Goal: Information Seeking & Learning: Learn about a topic

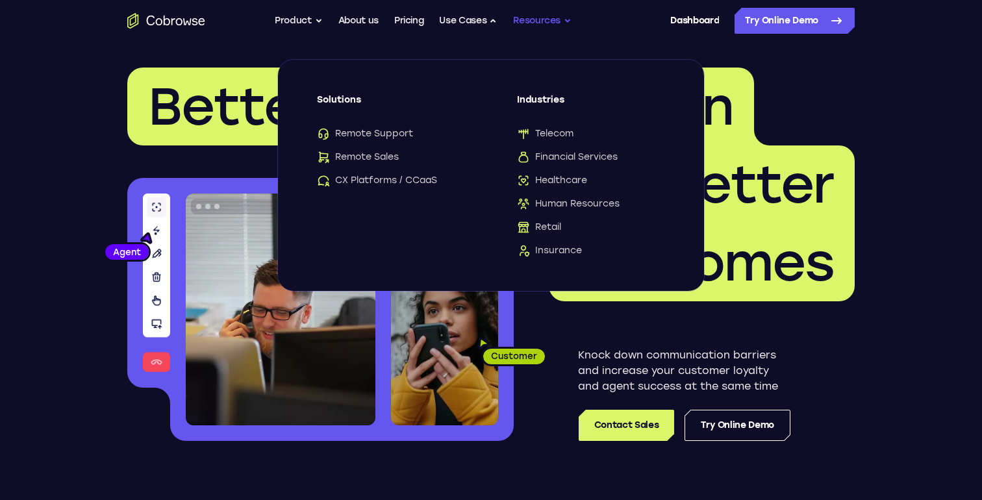
click at [541, 25] on button "Resources" at bounding box center [542, 21] width 58 height 26
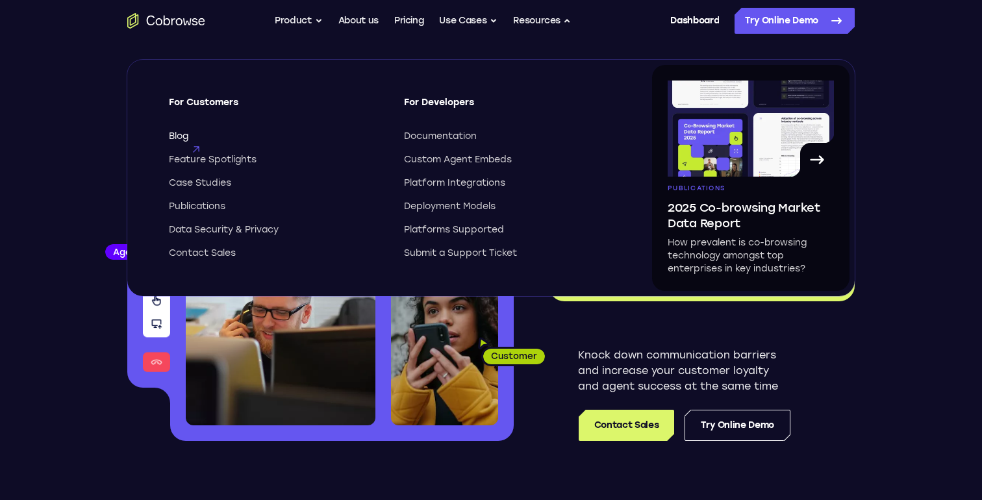
click at [180, 134] on span "Blog" at bounding box center [178, 136] width 19 height 13
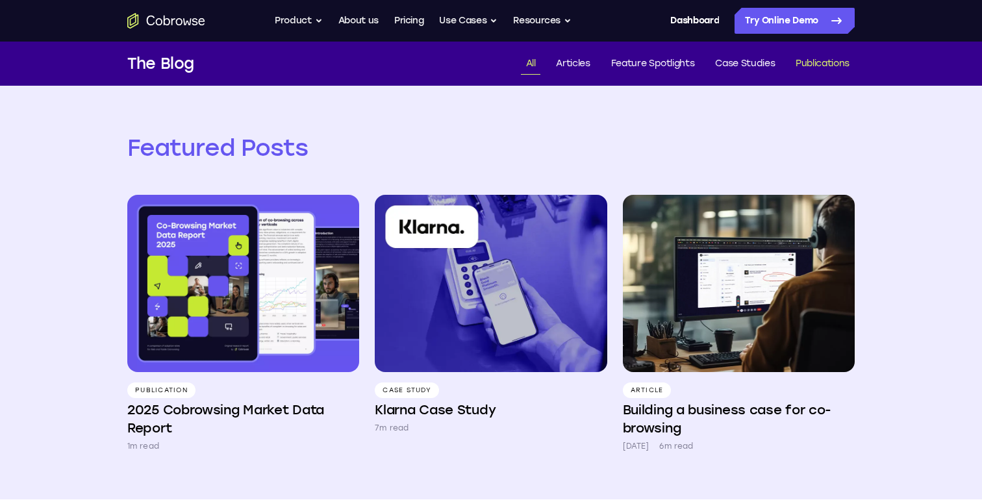
click at [819, 64] on link "Publications" at bounding box center [822, 63] width 64 height 21
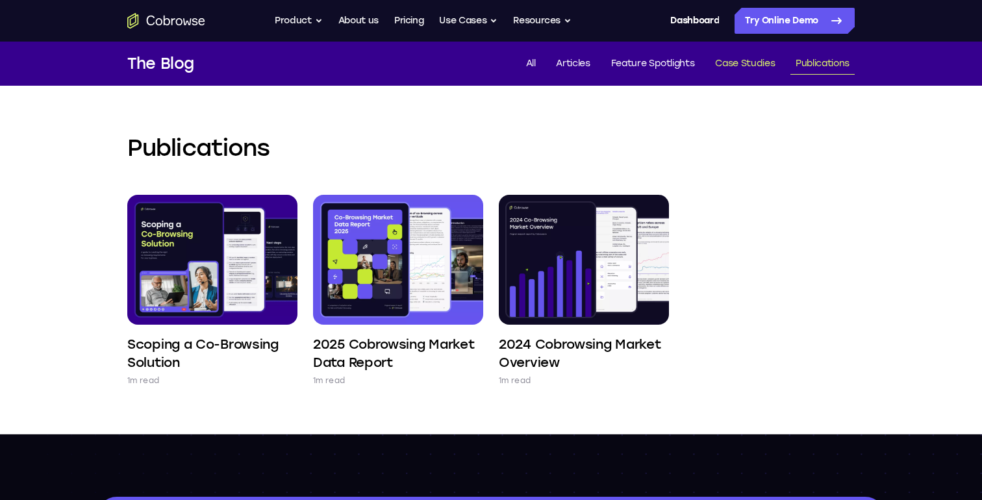
click at [736, 64] on link "Case Studies" at bounding box center [745, 63] width 70 height 21
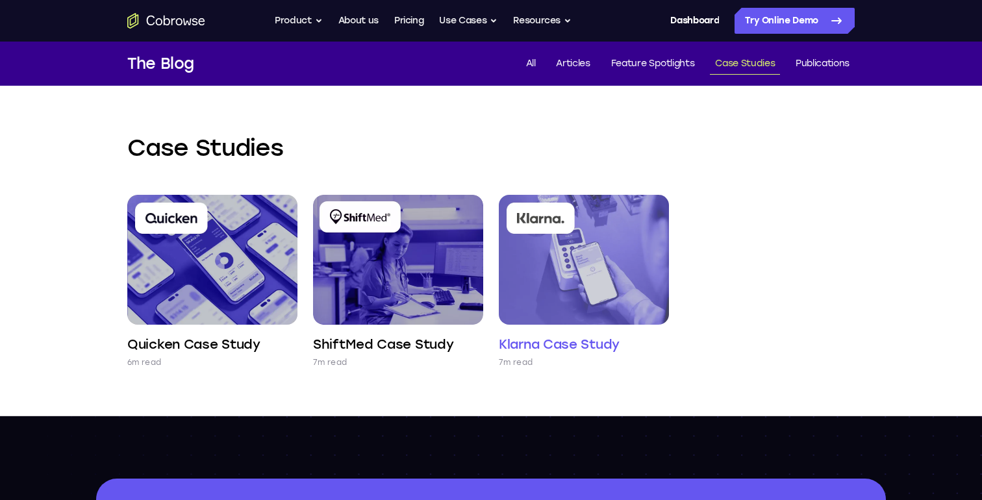
click at [600, 270] on img at bounding box center [584, 260] width 170 height 130
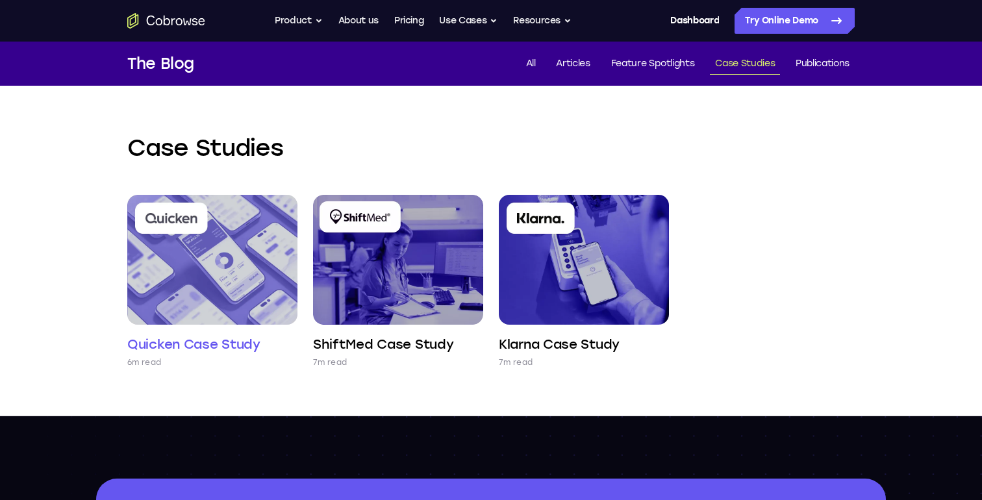
click at [248, 262] on img at bounding box center [212, 260] width 170 height 130
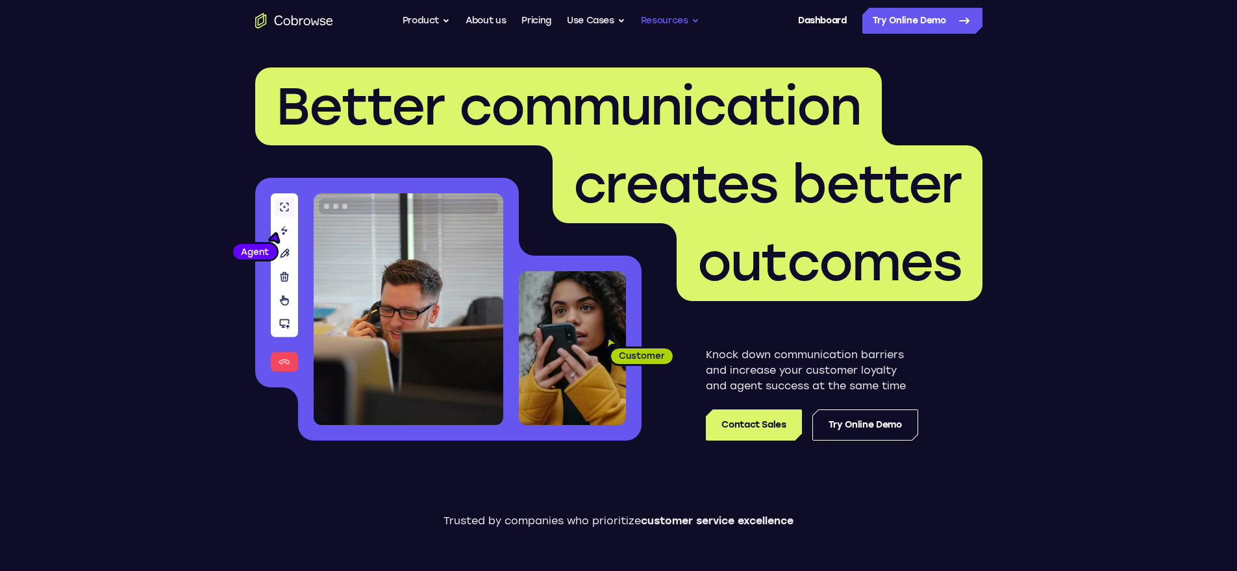
click at [664, 19] on button "Resources" at bounding box center [670, 21] width 58 height 26
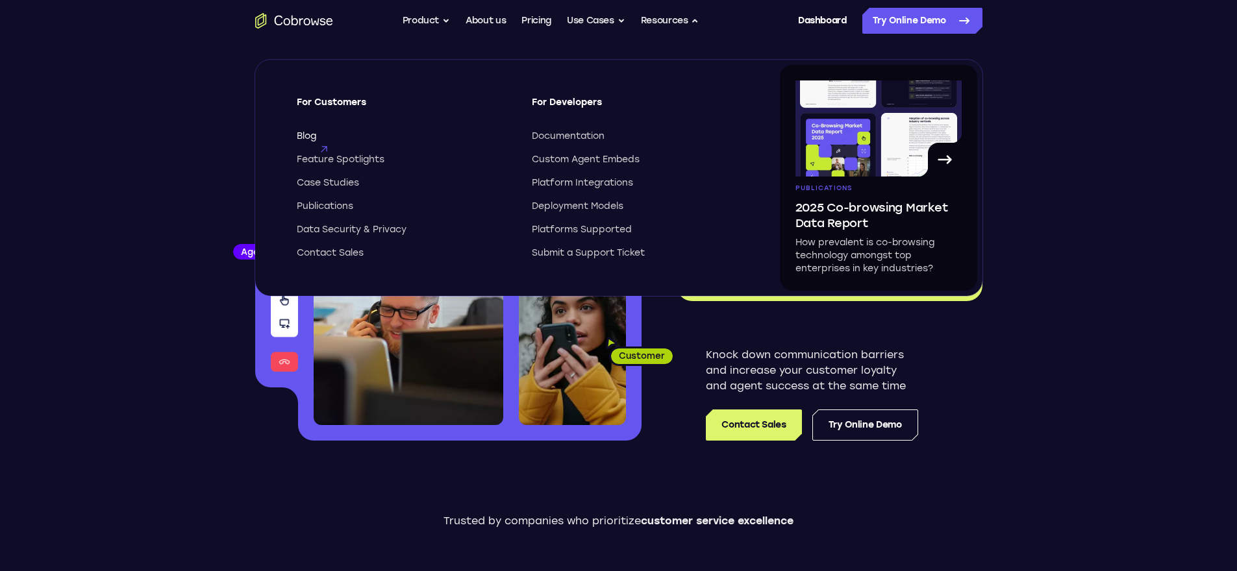
click at [307, 138] on span "Blog" at bounding box center [306, 136] width 19 height 13
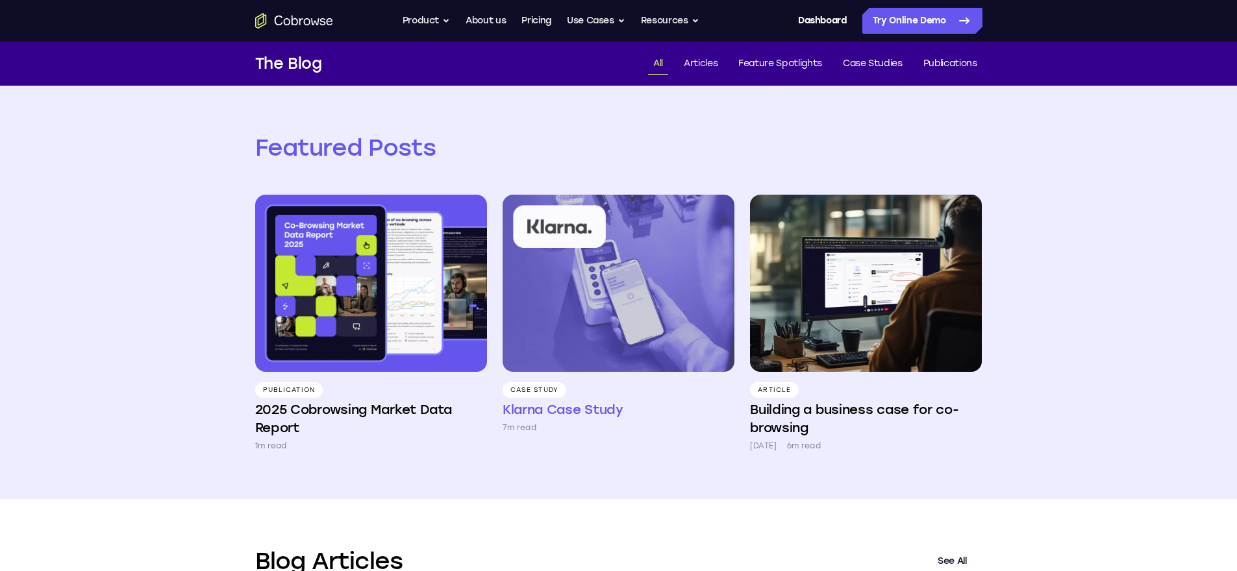
click at [619, 297] on img at bounding box center [618, 283] width 232 height 177
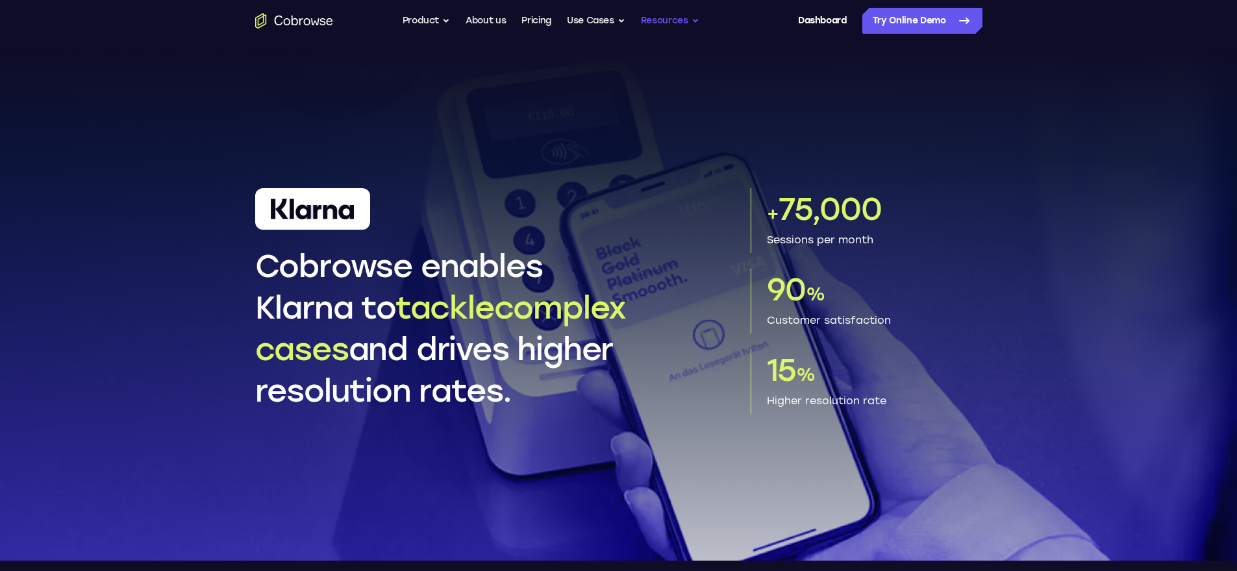
click at [652, 26] on button "Resources" at bounding box center [670, 21] width 58 height 26
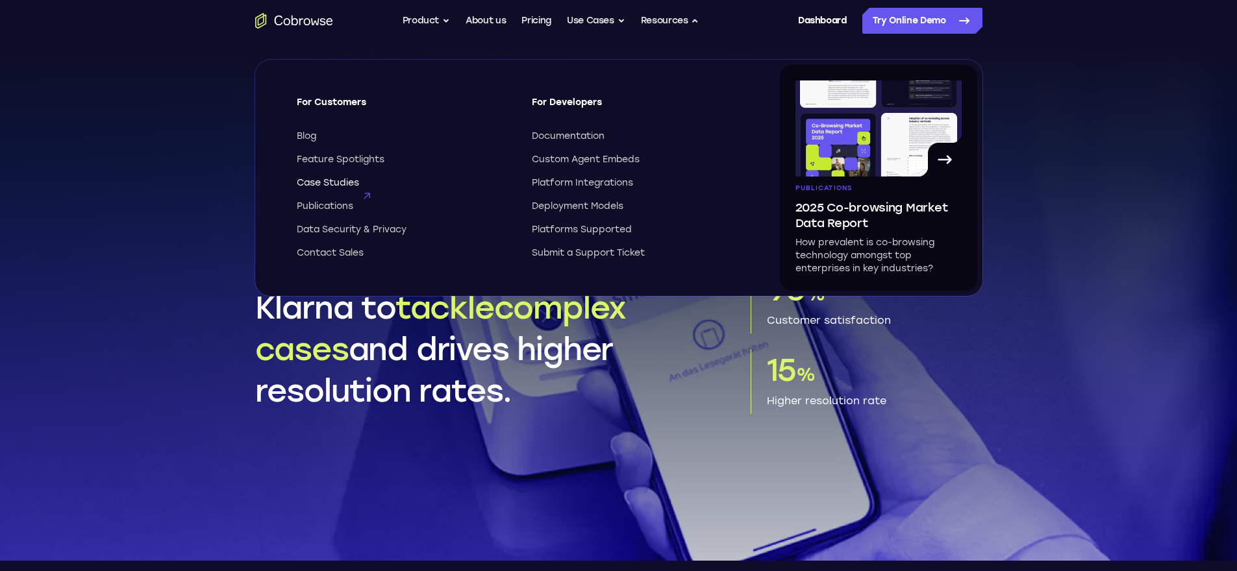
click at [332, 184] on span "Case Studies" at bounding box center [328, 183] width 62 height 13
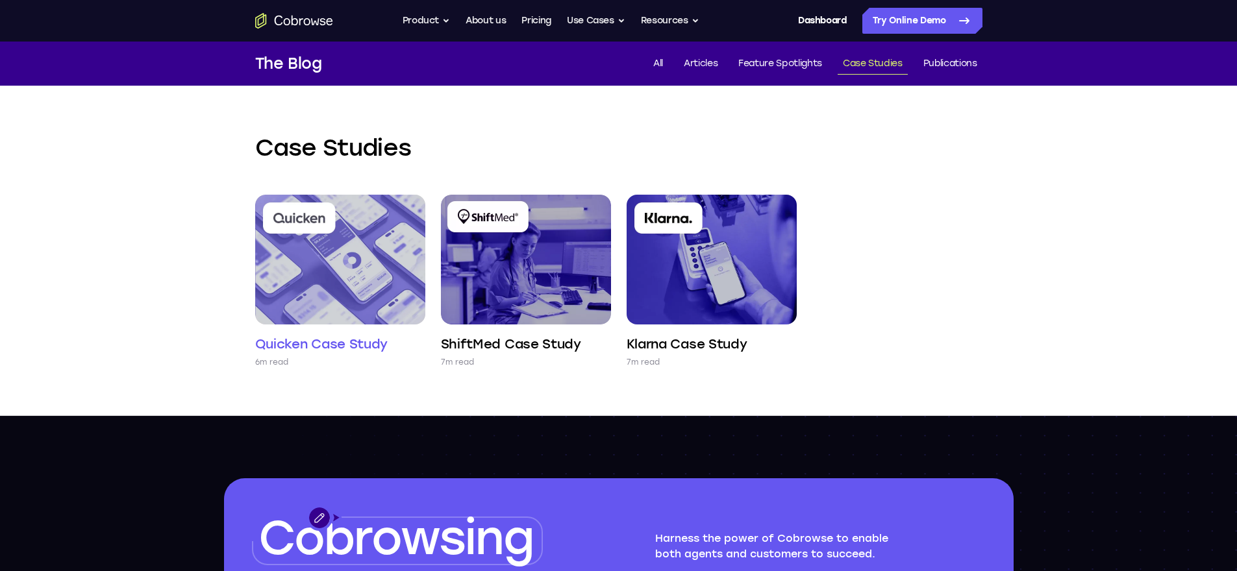
click at [386, 269] on img at bounding box center [340, 260] width 170 height 130
